Goal: Navigation & Orientation: Find specific page/section

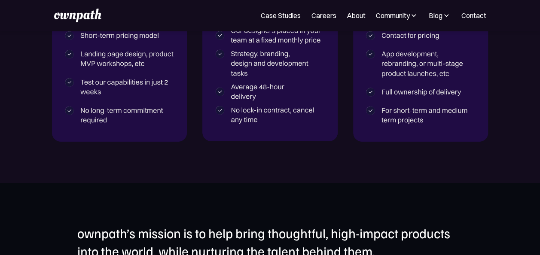
scroll to position [1333, 0]
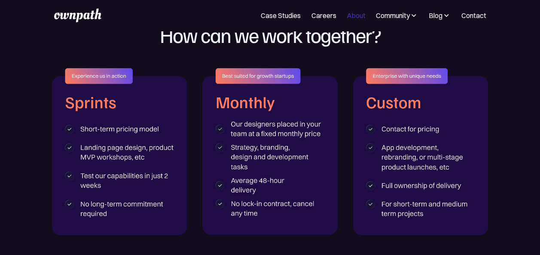
click at [352, 19] on link "About" at bounding box center [356, 15] width 19 height 10
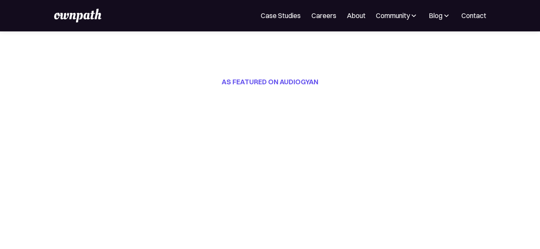
scroll to position [215, 0]
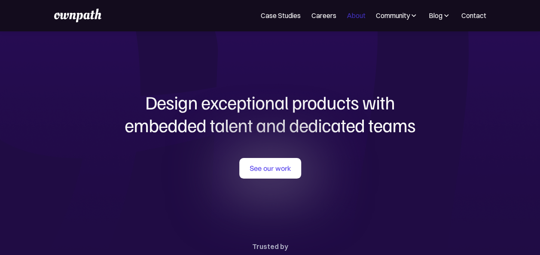
click at [355, 15] on link "About" at bounding box center [356, 15] width 19 height 10
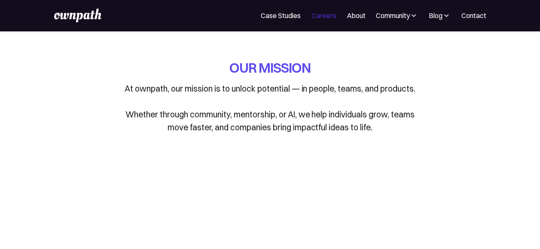
click at [313, 19] on link "Careers" at bounding box center [323, 15] width 25 height 10
